Goal: Find specific page/section: Find specific page/section

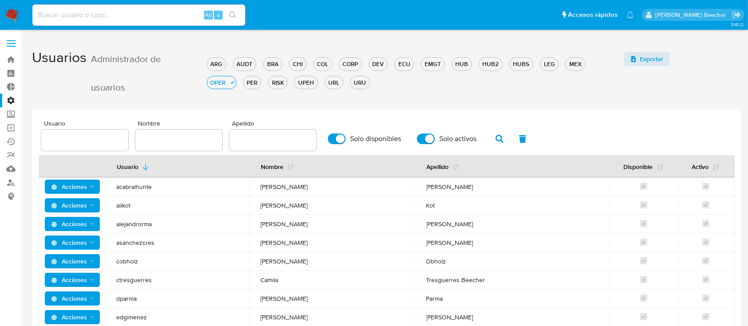
click at [71, 16] on input at bounding box center [138, 15] width 213 height 12
type input "lasalajuli"
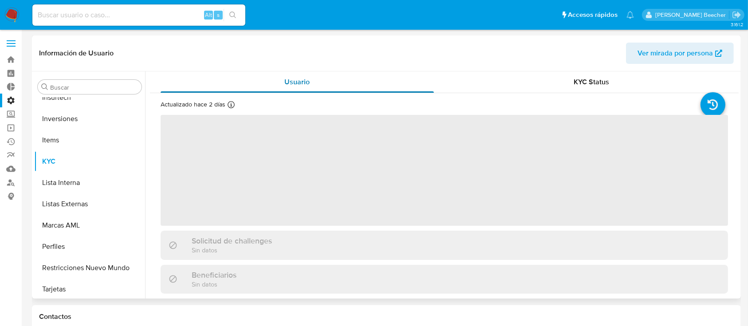
scroll to position [460, 0]
select select "10"
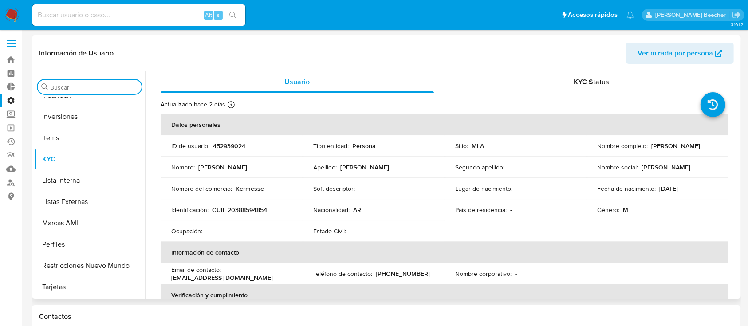
click at [74, 88] on input "Buscar" at bounding box center [94, 87] width 88 height 8
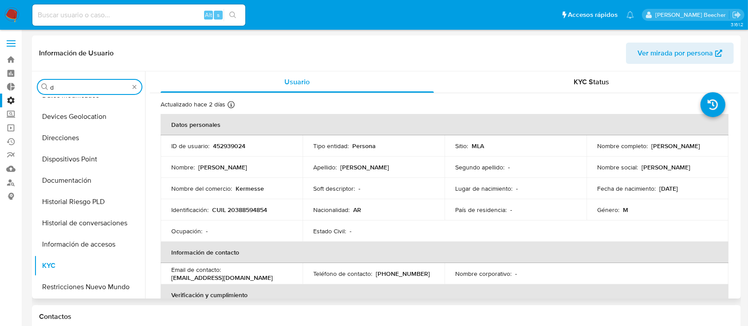
scroll to position [0, 0]
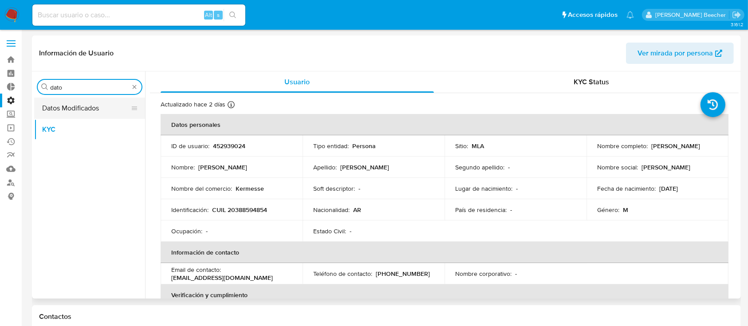
type input "dato"
click at [82, 108] on button "Datos Modificados" at bounding box center [86, 108] width 104 height 21
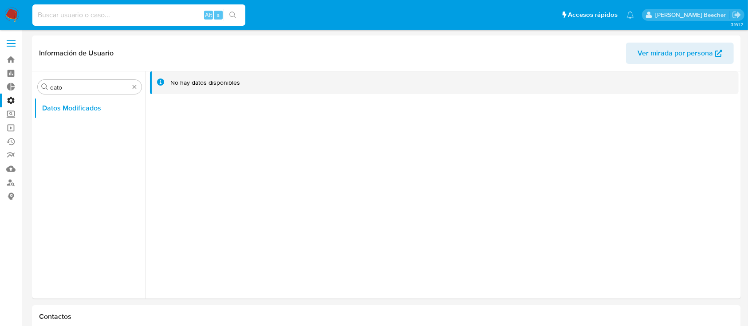
click at [92, 11] on input at bounding box center [138, 15] width 213 height 12
type input "fravega"
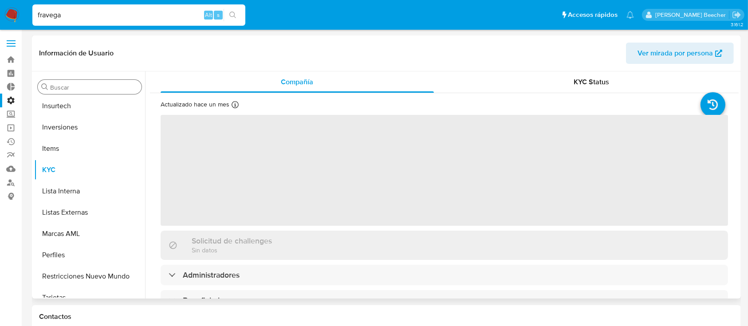
scroll to position [460, 0]
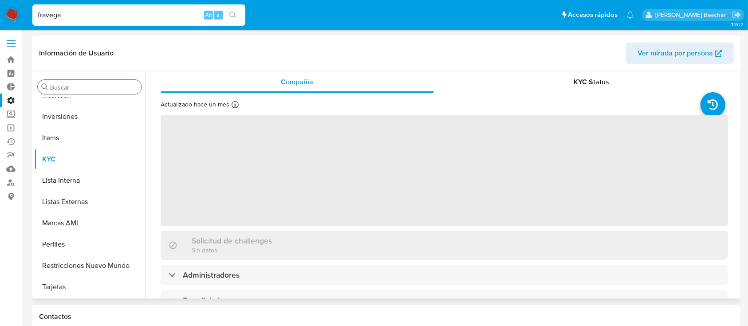
click at [82, 82] on div "Buscar" at bounding box center [90, 87] width 104 height 14
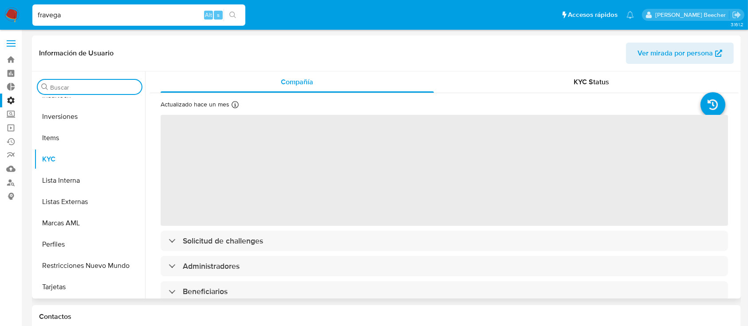
click at [90, 90] on input "Buscar" at bounding box center [94, 87] width 88 height 8
select select "10"
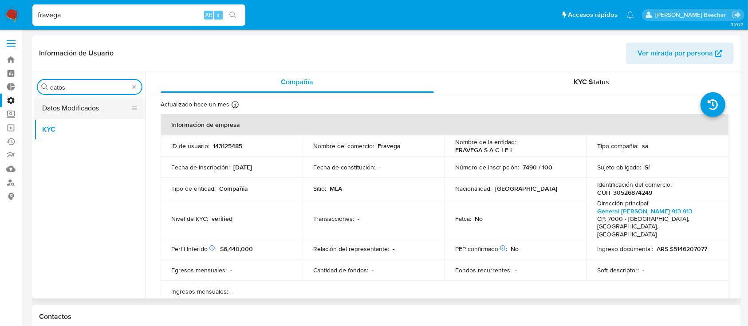
type input "datos"
click at [104, 107] on button "Datos Modificados" at bounding box center [86, 108] width 104 height 21
